Goal: Task Accomplishment & Management: Manage account settings

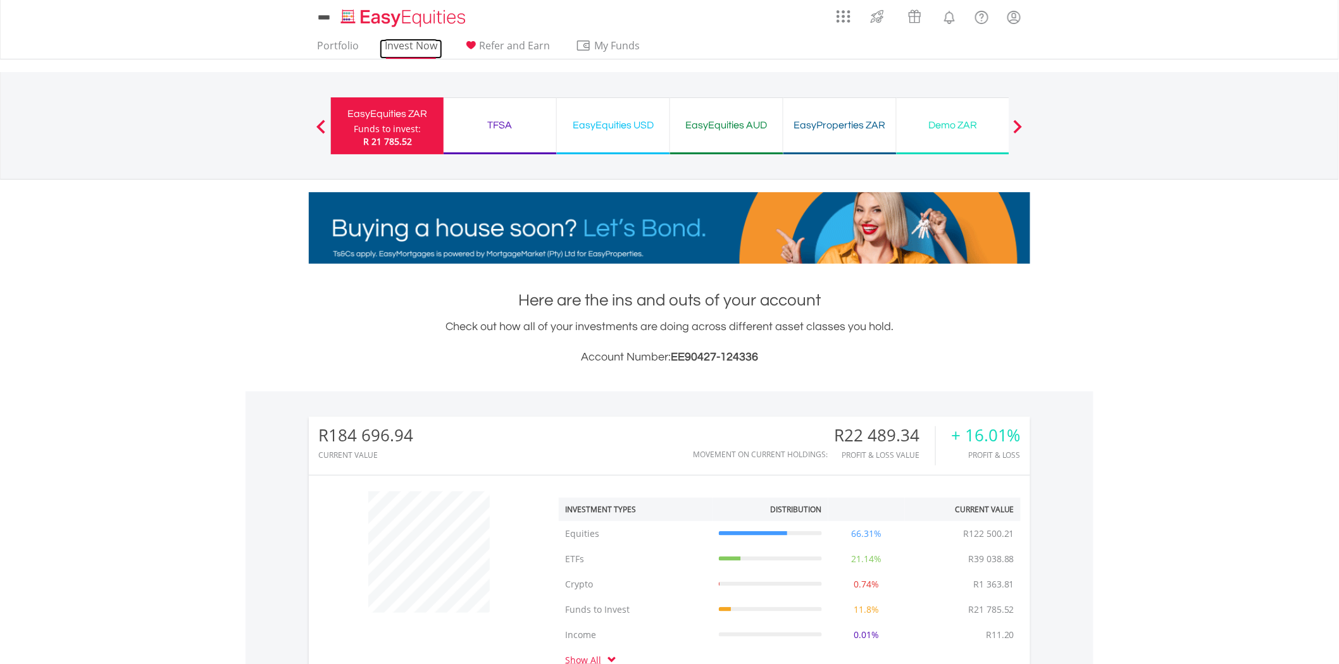
click at [405, 39] on link "Invest Now" at bounding box center [411, 49] width 63 height 20
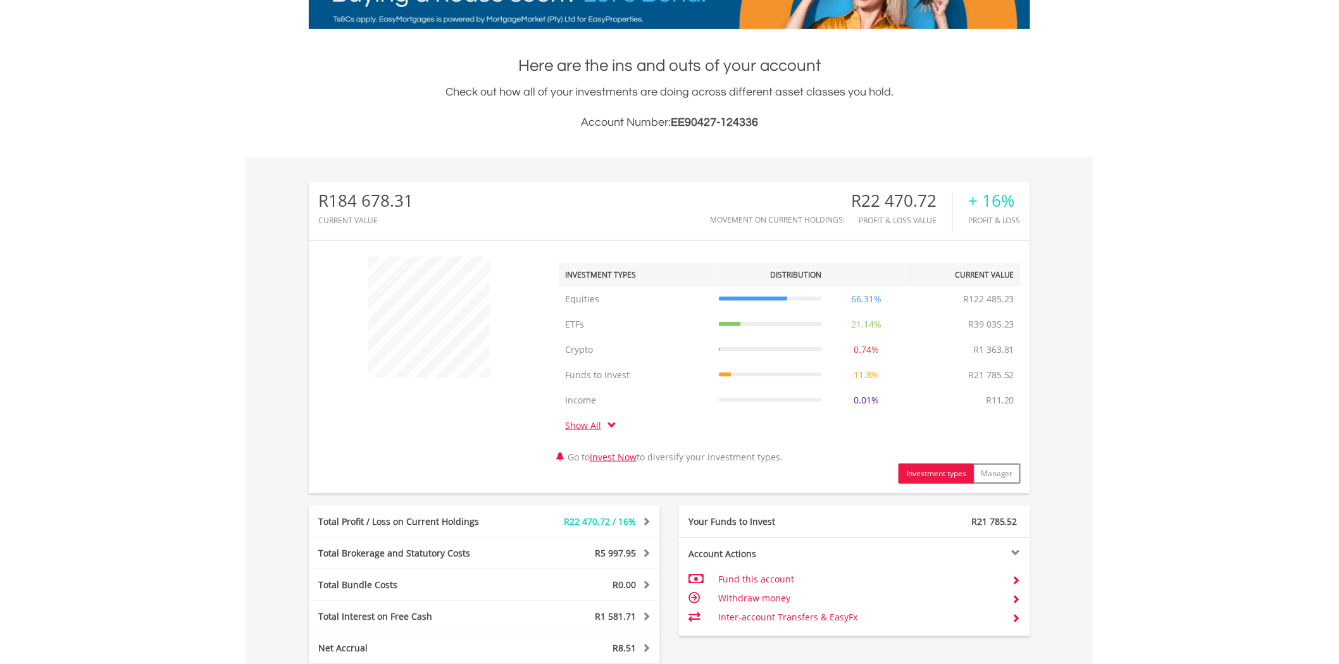
scroll to position [507, 0]
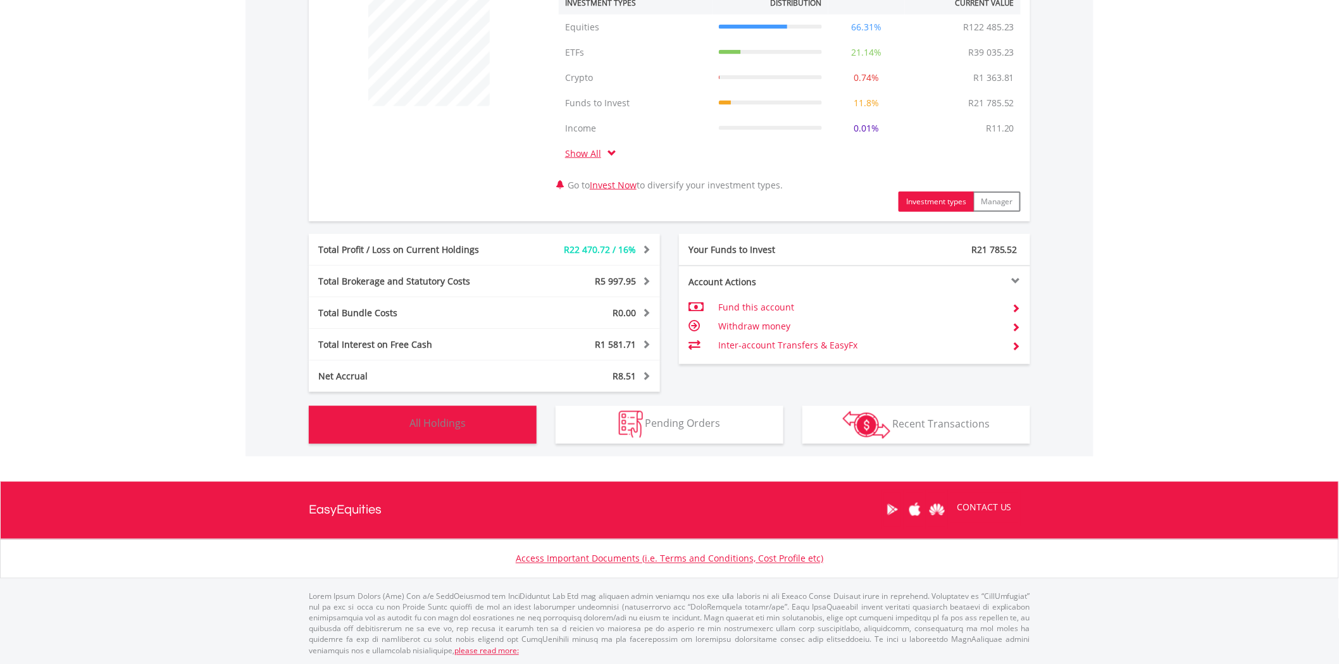
click at [480, 422] on button "Holdings All Holdings" at bounding box center [423, 425] width 228 height 38
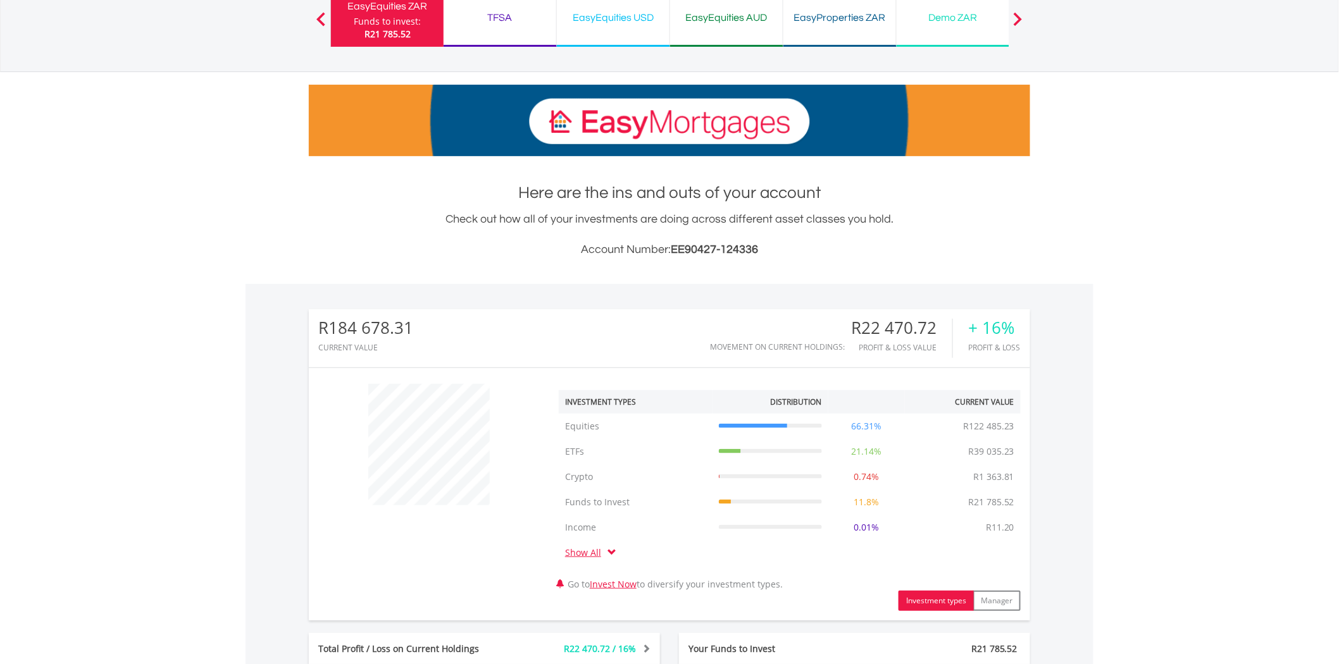
scroll to position [0, 0]
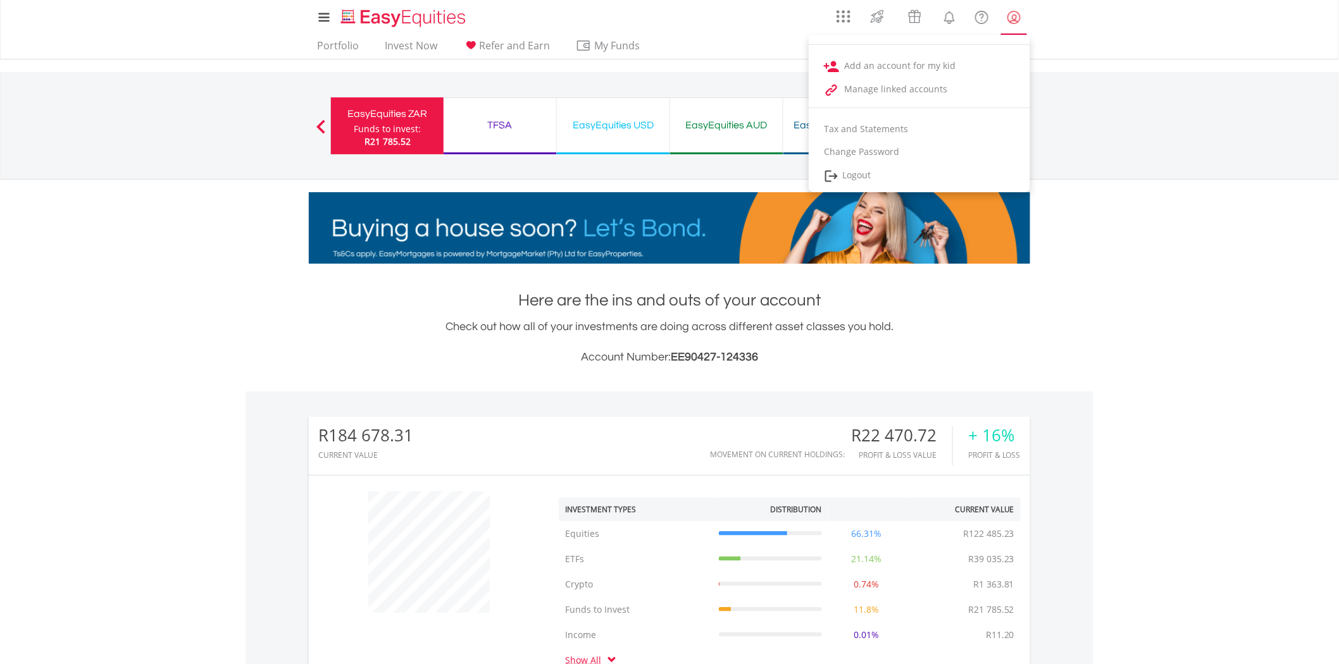
click at [1013, 22] on lord-icon "My Profile" at bounding box center [1014, 17] width 16 height 16
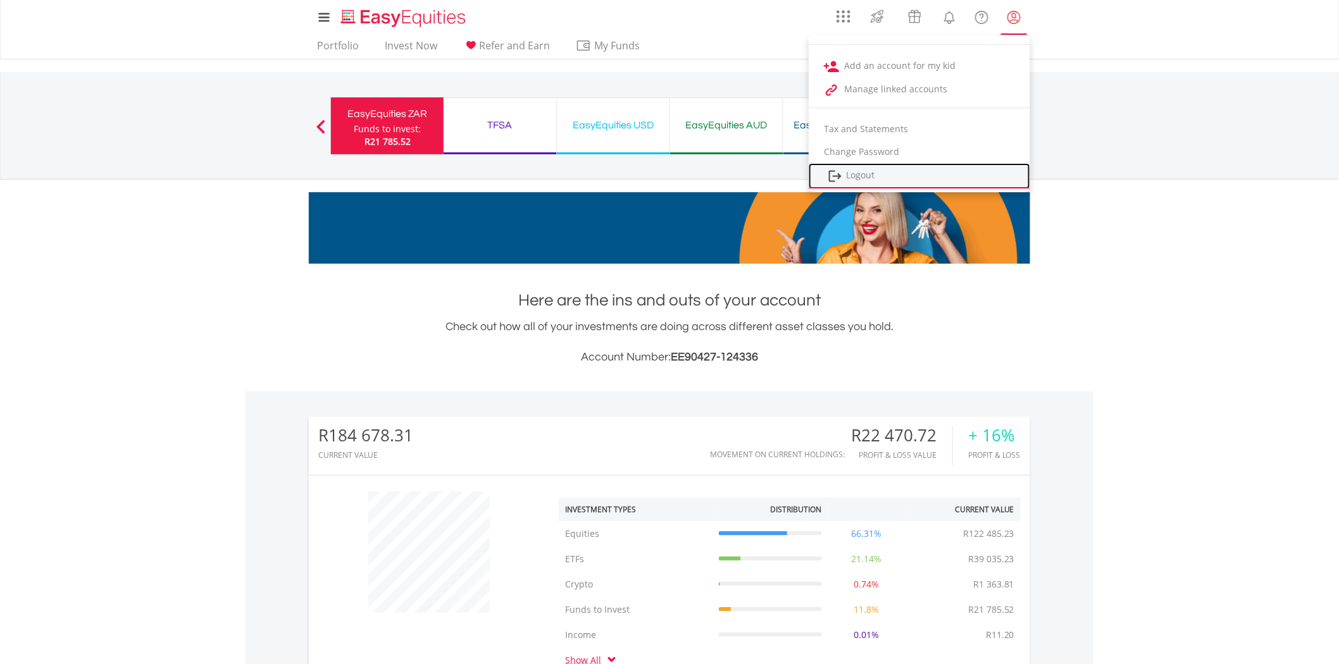
click at [861, 171] on link "Logout" at bounding box center [919, 176] width 221 height 26
